Goal: Information Seeking & Learning: Learn about a topic

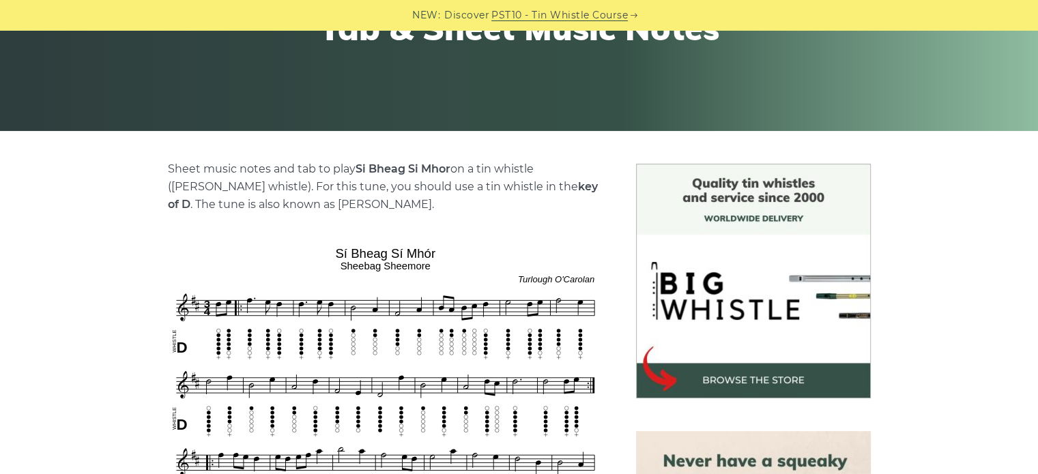
scroll to position [455, 0]
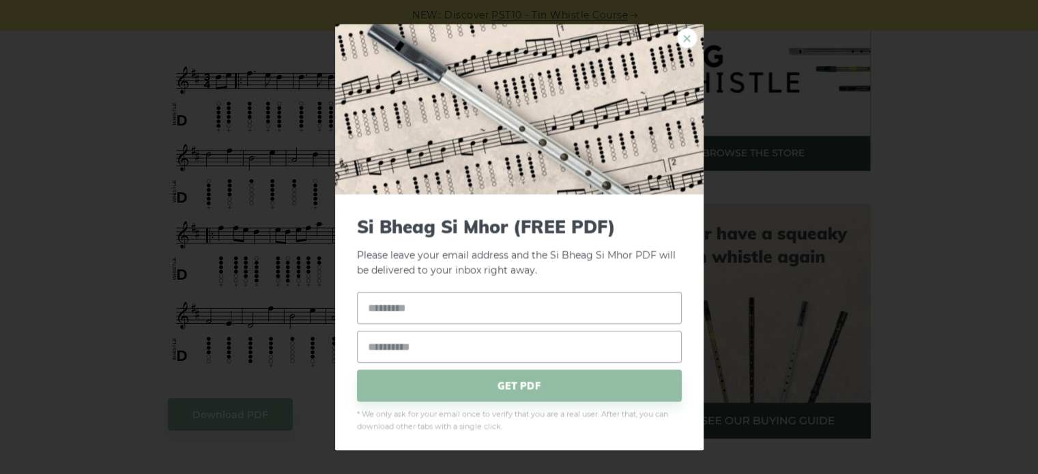
click at [681, 41] on link "×" at bounding box center [687, 38] width 20 height 20
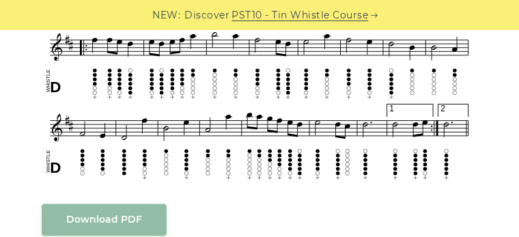
scroll to position [592, 0]
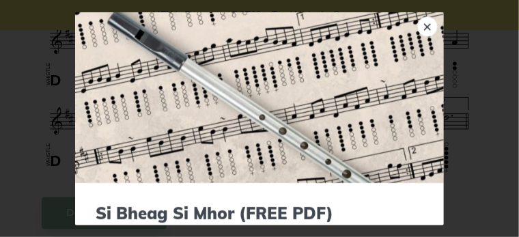
drag, startPoint x: 423, startPoint y: 27, endPoint x: 440, endPoint y: 2, distance: 29.5
click at [423, 27] on link "×" at bounding box center [427, 26] width 20 height 20
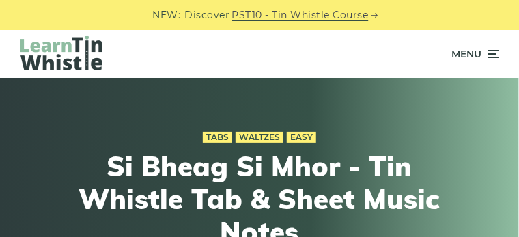
drag, startPoint x: 0, startPoint y: 0, endPoint x: 72, endPoint y: 53, distance: 88.9
click at [72, 53] on img at bounding box center [61, 52] width 82 height 35
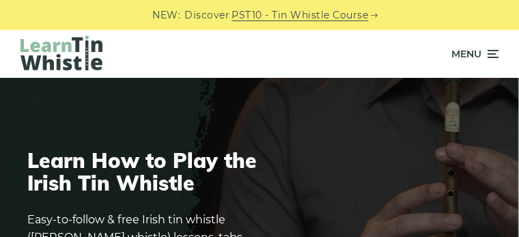
click at [493, 58] on icon at bounding box center [492, 54] width 14 height 16
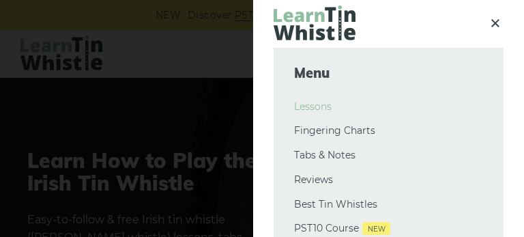
click at [325, 110] on link "Lessons" at bounding box center [388, 107] width 189 height 16
click at [489, 22] on icon at bounding box center [495, 22] width 16 height 17
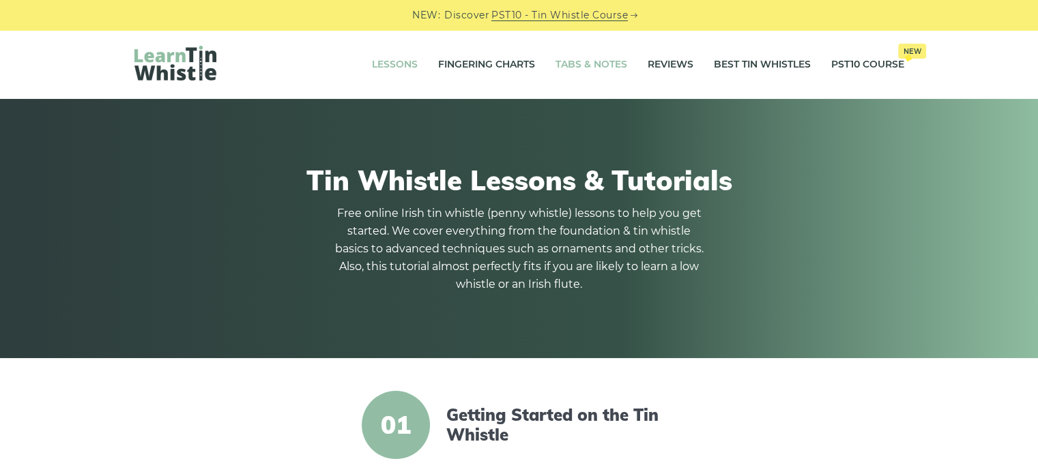
click at [518, 61] on link "Tabs & Notes" at bounding box center [592, 65] width 72 height 34
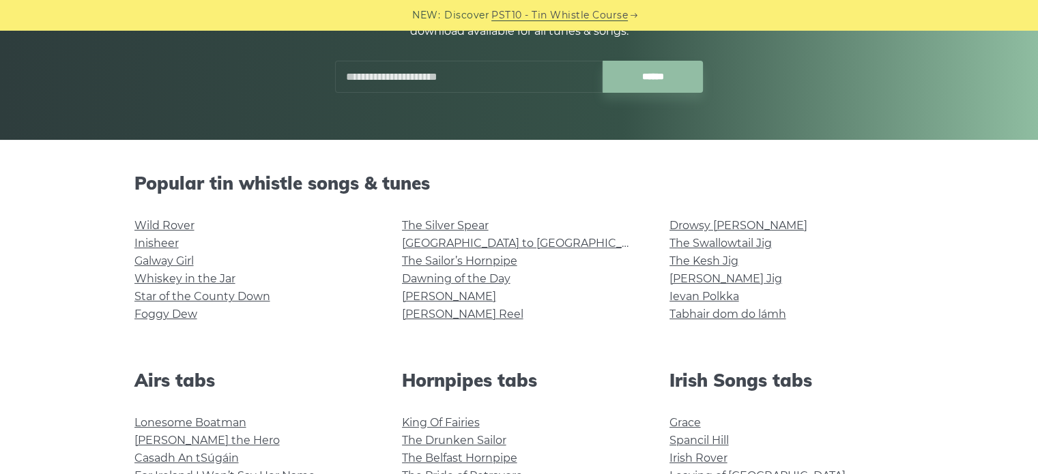
scroll to position [227, 0]
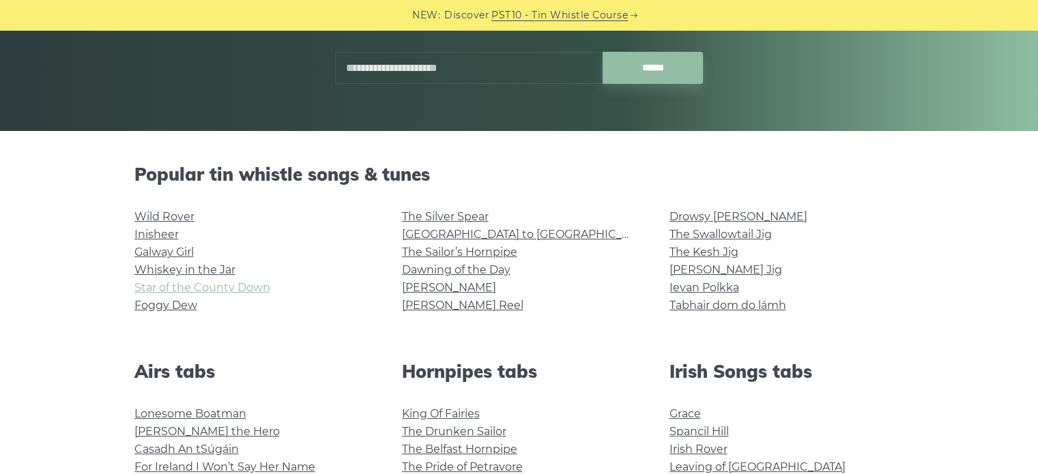
click at [185, 283] on link "Star of the County Down" at bounding box center [202, 287] width 136 height 13
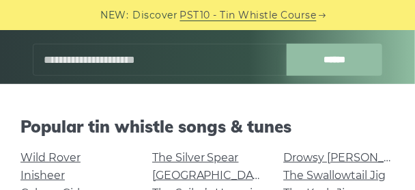
scroll to position [318, 0]
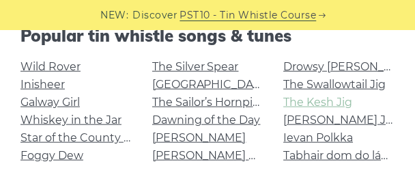
click at [326, 100] on link "The Kesh Jig" at bounding box center [317, 102] width 69 height 13
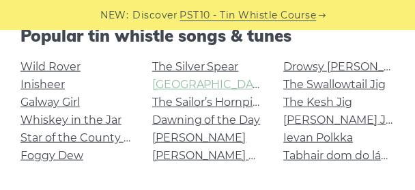
click at [182, 82] on link "[GEOGRAPHIC_DATA] to [GEOGRAPHIC_DATA]" at bounding box center [278, 84] width 252 height 13
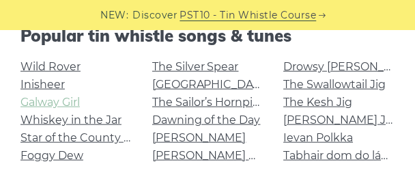
click at [58, 105] on link "Galway Girl" at bounding box center [49, 102] width 59 height 13
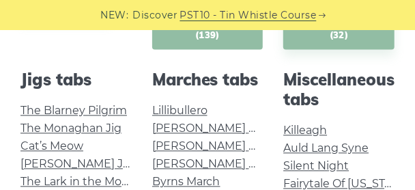
scroll to position [683, 0]
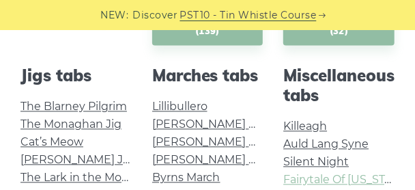
click at [315, 178] on link "Fairytale Of New York" at bounding box center [345, 179] width 125 height 13
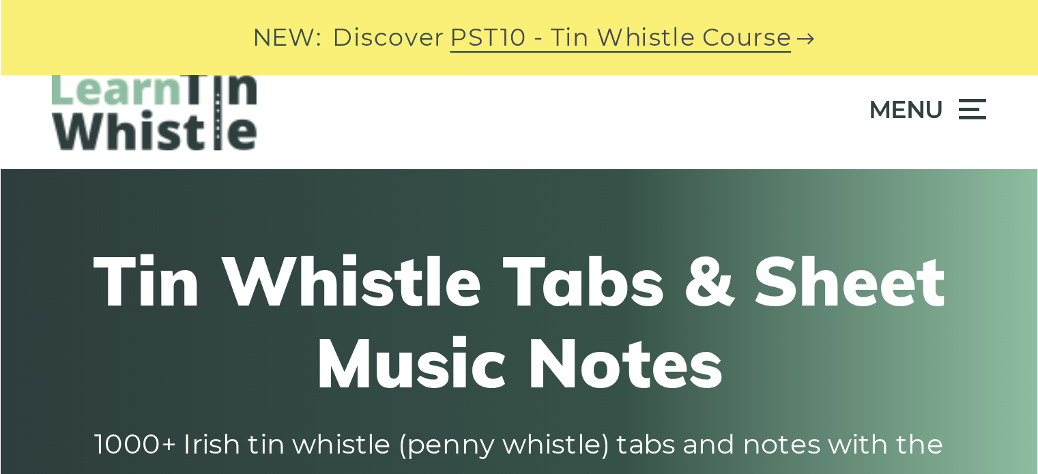
scroll to position [0, 0]
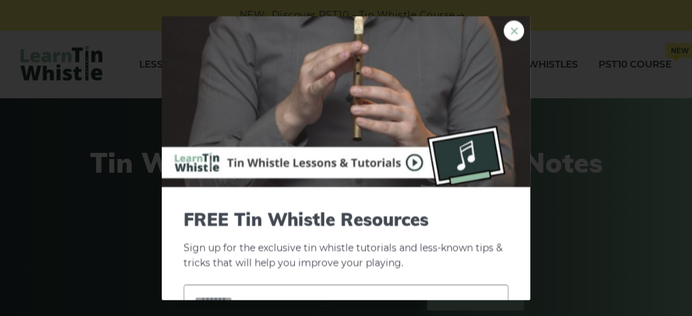
click at [508, 27] on link "×" at bounding box center [514, 30] width 20 height 20
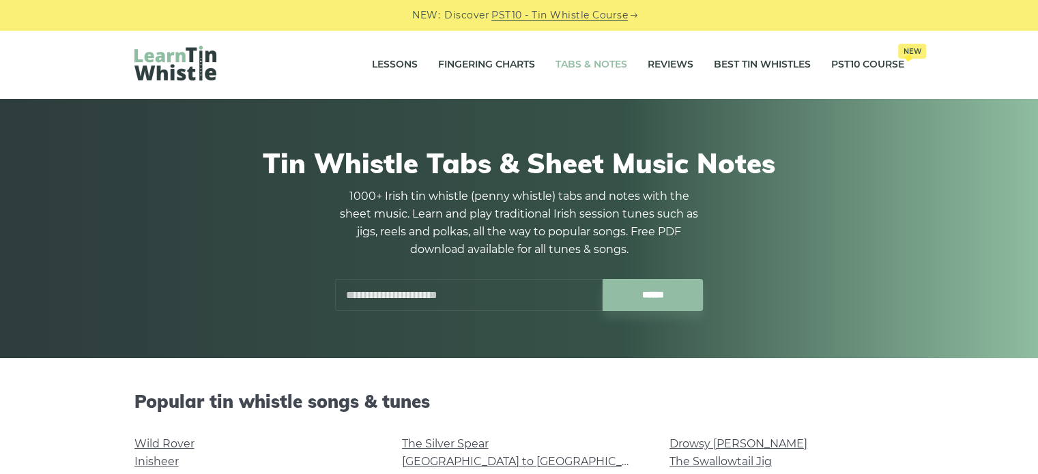
scroll to position [455, 0]
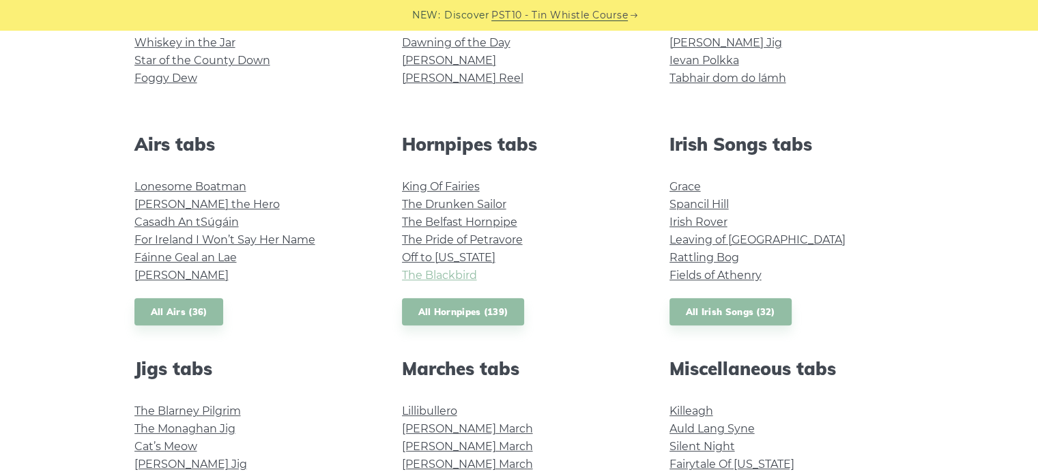
click at [443, 274] on link "The Blackbird" at bounding box center [439, 275] width 75 height 13
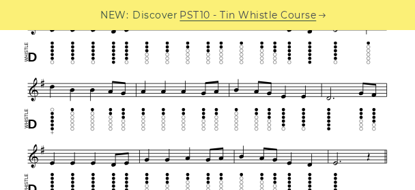
scroll to position [591, 0]
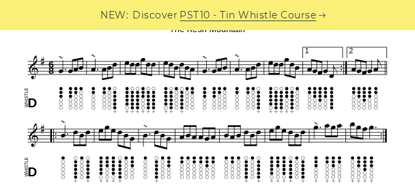
scroll to position [418, 0]
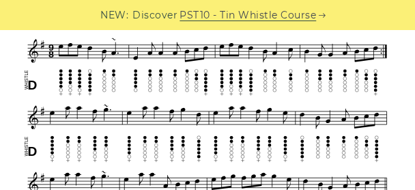
scroll to position [410, 0]
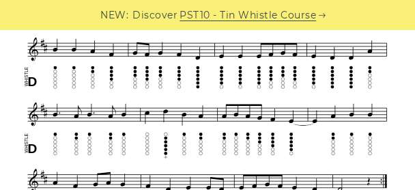
scroll to position [472, 0]
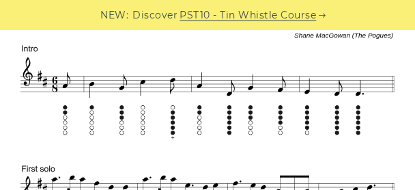
scroll to position [531, 0]
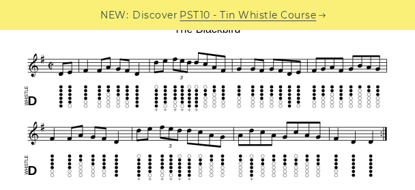
scroll to position [391, 0]
